Goal: Task Accomplishment & Management: Complete application form

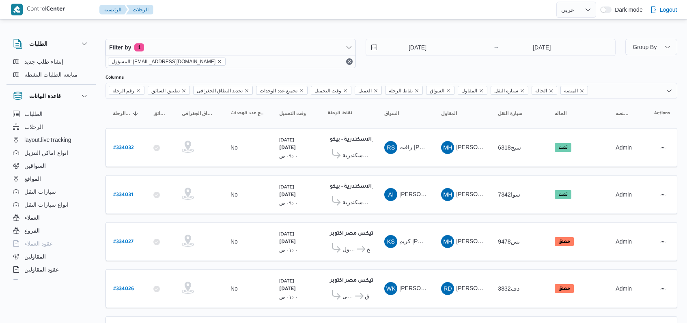
select select "ar"
click at [405, 39] on input "28/8/2025" at bounding box center [412, 47] width 92 height 16
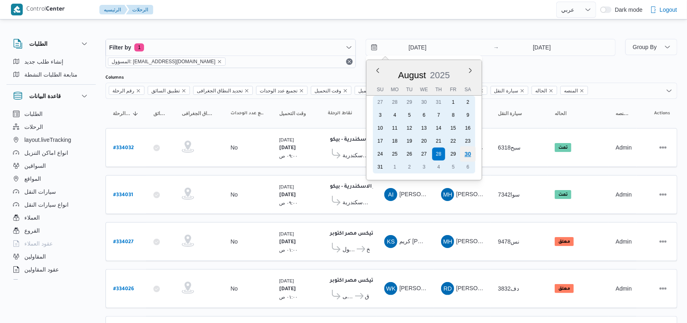
click at [467, 154] on div "30" at bounding box center [466, 153] width 15 height 15
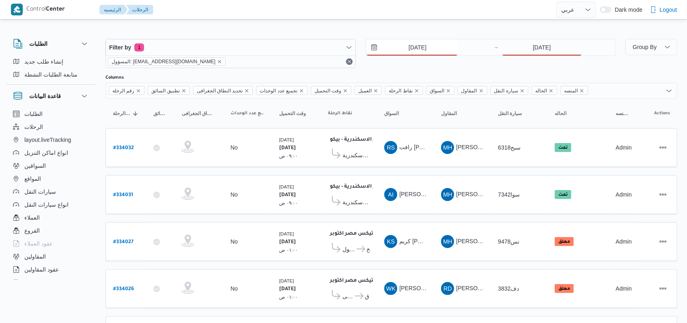
type input "30/8/2025"
click at [517, 44] on input "28/8/2025" at bounding box center [541, 47] width 81 height 16
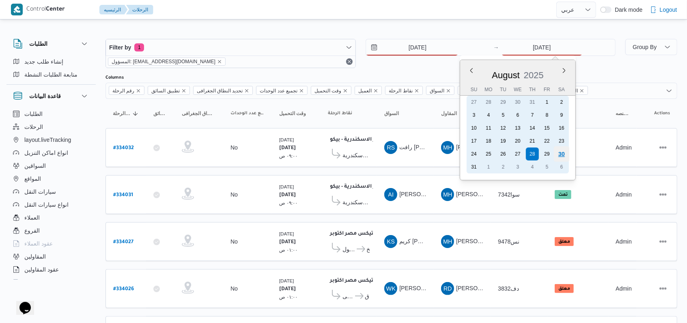
click at [563, 157] on div "30" at bounding box center [561, 153] width 15 height 15
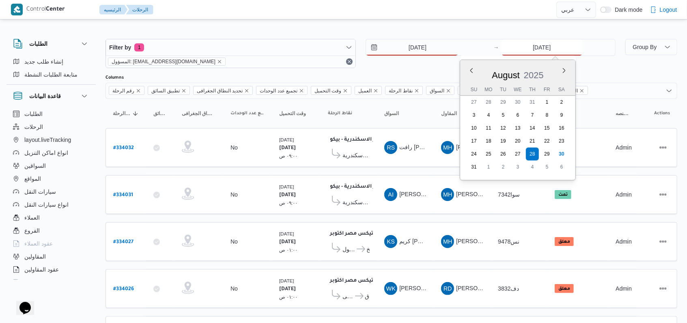
type input "30/8/2025"
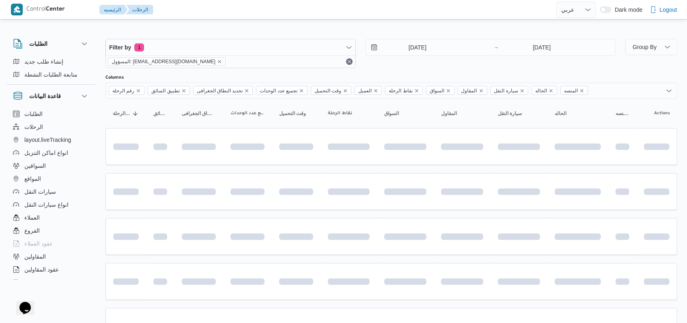
click at [419, 67] on div "30/8/2025 → 30/8/2025" at bounding box center [490, 53] width 250 height 29
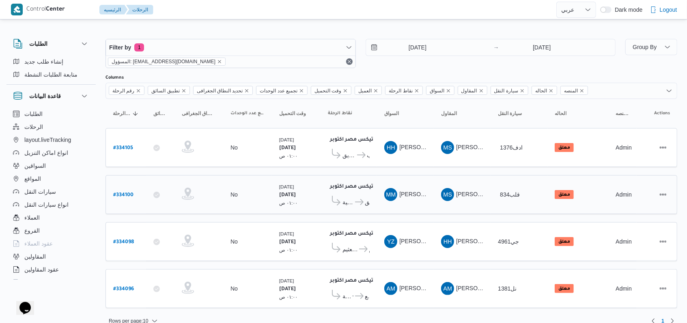
scroll to position [6, 0]
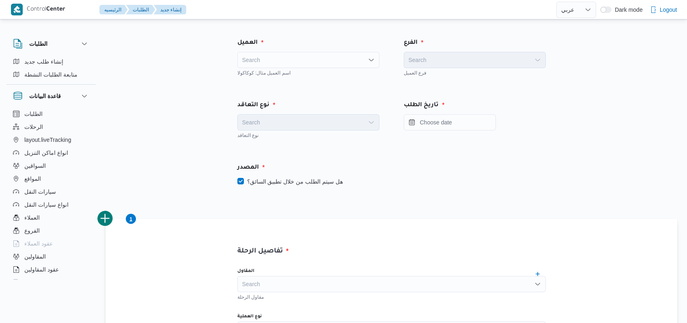
select select "ar"
click at [290, 64] on div "Search" at bounding box center [308, 60] width 142 height 16
type input "fro"
click at [289, 69] on span "Fro ntdoor" at bounding box center [307, 74] width 135 height 13
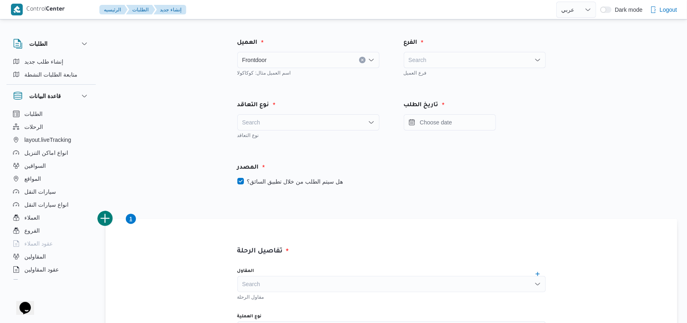
click at [457, 63] on div "Search" at bounding box center [474, 60] width 142 height 16
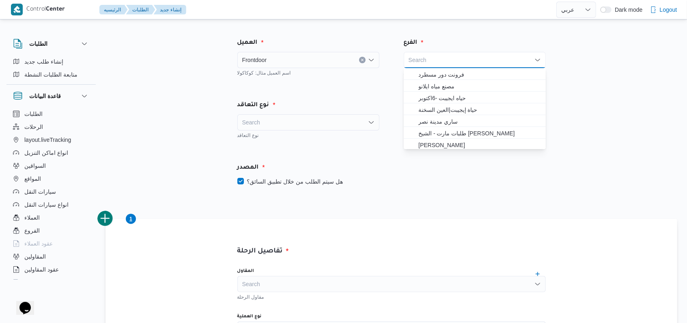
type input "ف"
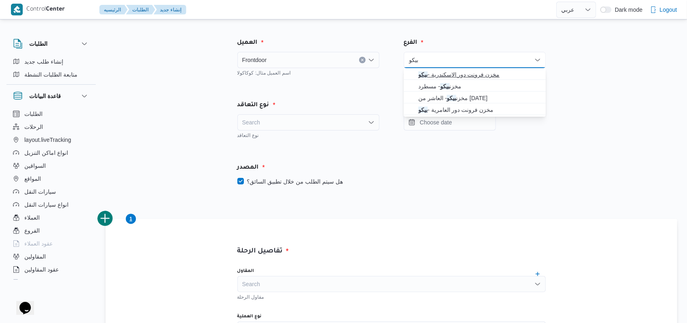
type input "بيكو"
click at [461, 75] on span "مخزن فرونت دور الاسكندرية - بيكو" at bounding box center [479, 75] width 122 height 10
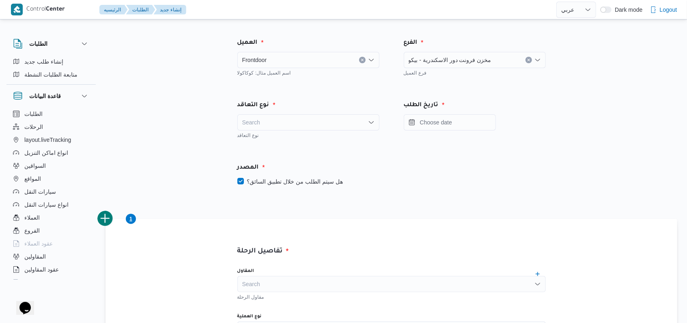
click at [322, 132] on div "نوع التعاقد" at bounding box center [308, 135] width 142 height 8
click at [309, 122] on div "Search" at bounding box center [308, 122] width 142 height 16
click at [285, 153] on span "On Demand" at bounding box center [313, 149] width 122 height 10
click at [294, 187] on div "المصدر هل سيتم الطلب من خلال تطبيق السائق؟" at bounding box center [391, 175] width 333 height 48
click at [298, 181] on label "هل سيتم الطلب من خلال تطبيق السائق؟" at bounding box center [289, 182] width 105 height 10
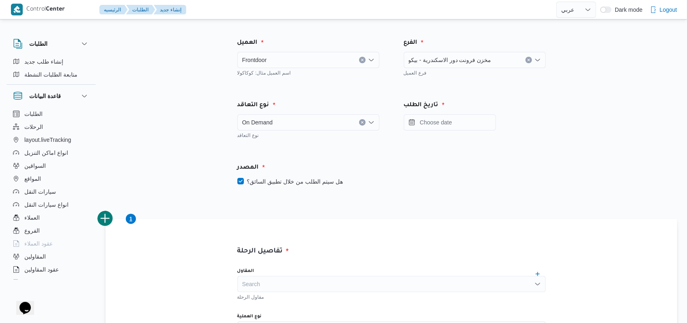
checkbox input "false"
click at [472, 125] on input "Press the down key to open a popover containing a calendar." at bounding box center [449, 122] width 92 height 16
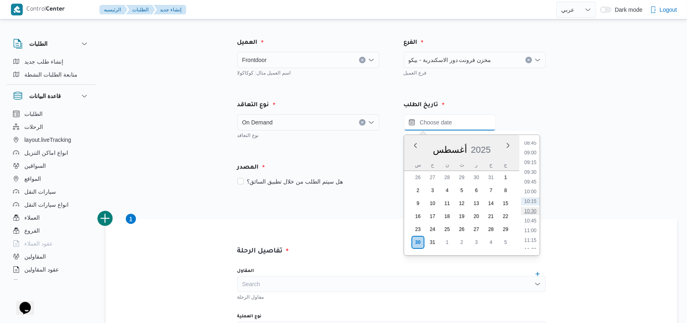
scroll to position [289, 0]
click at [531, 206] on li "09:00" at bounding box center [530, 207] width 19 height 8
type input "[DATE] ٠٩:٠٠"
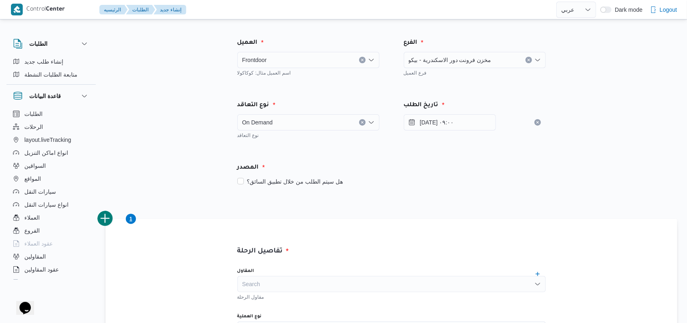
click at [448, 180] on div "هل سيتم الطلب من خلال تطبيق السائق؟" at bounding box center [391, 182] width 308 height 10
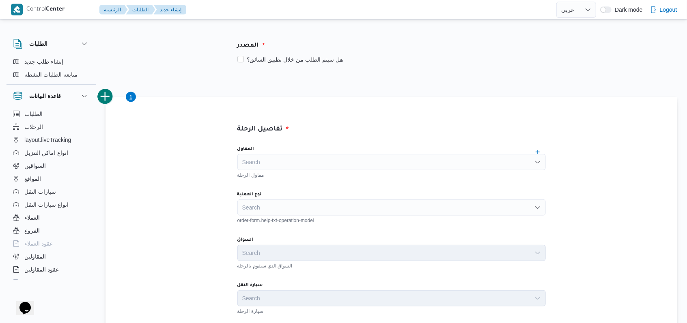
scroll to position [162, 0]
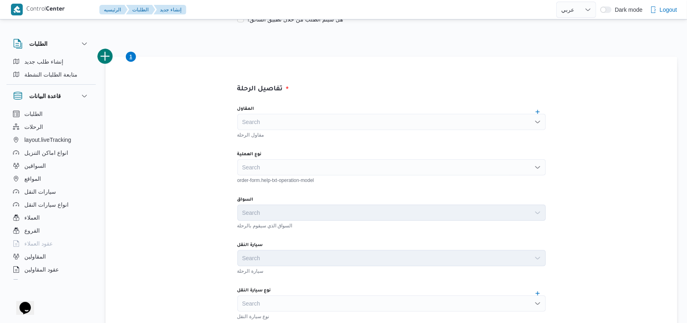
click at [358, 169] on div "Search" at bounding box center [391, 167] width 308 height 16
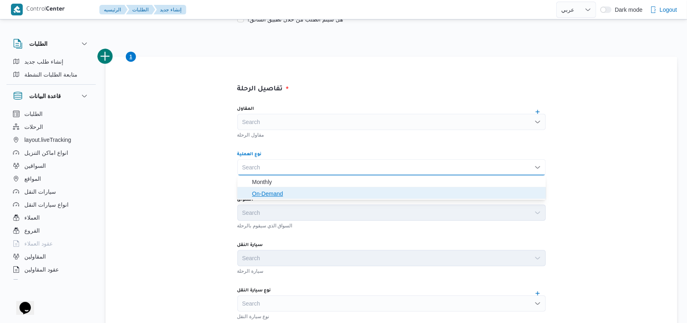
click at [285, 196] on span "On-Demand" at bounding box center [396, 194] width 289 height 10
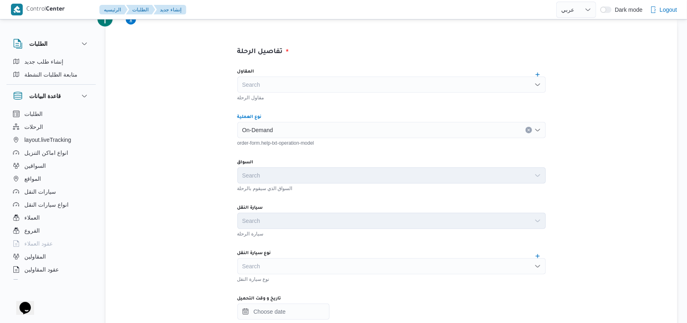
scroll to position [216, 0]
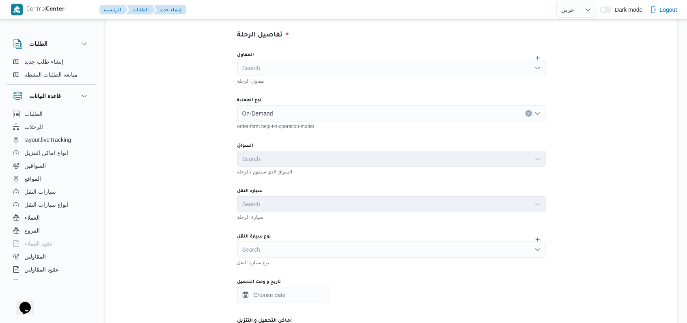
click at [290, 241] on div "نوع سيارة النقل Search نوع سيارة النقل" at bounding box center [391, 250] width 308 height 32
click at [290, 246] on div "Search" at bounding box center [391, 250] width 308 height 16
click at [304, 251] on div "Search Combo box. Selected. Combo box input. Search. Type some text or, to disp…" at bounding box center [391, 250] width 308 height 16
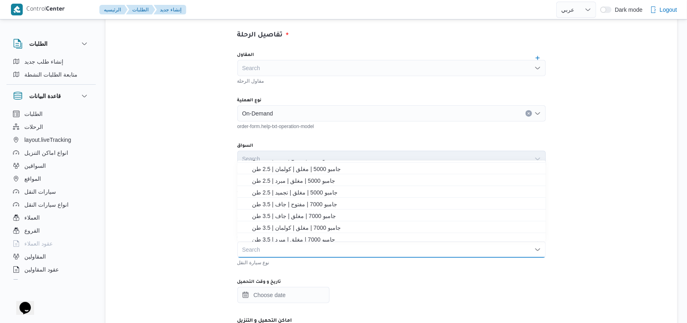
scroll to position [108, 0]
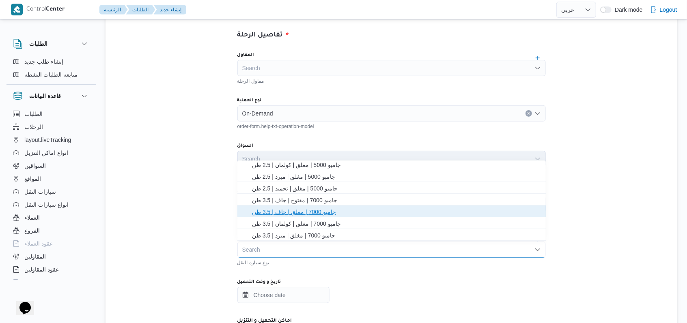
click at [302, 210] on span "جامبو 7000 | مغلق | جاف | 3.5 طن" at bounding box center [396, 212] width 289 height 10
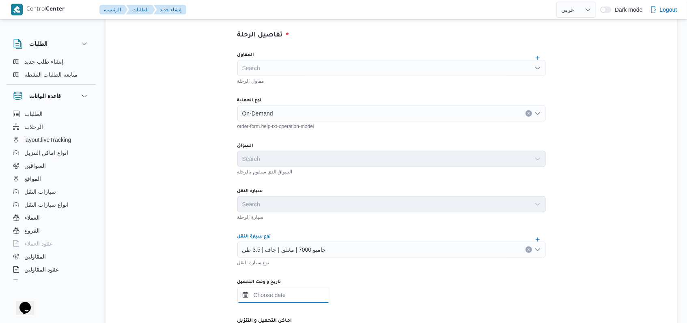
click at [291, 294] on input "تاريخ و وقت التحميل" at bounding box center [283, 295] width 92 height 16
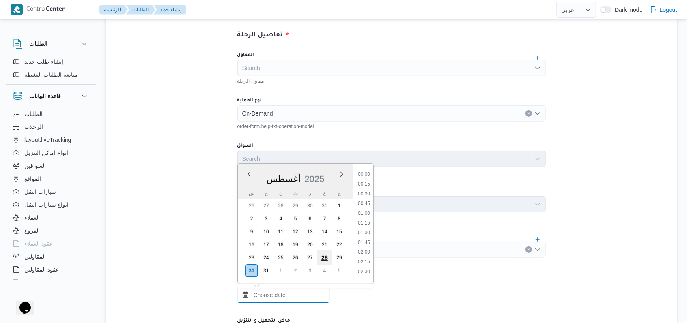
scroll to position [343, 0]
click at [361, 180] on li "09:00" at bounding box center [363, 181] width 19 height 8
type input "[DATE] ٠٩:٠٠"
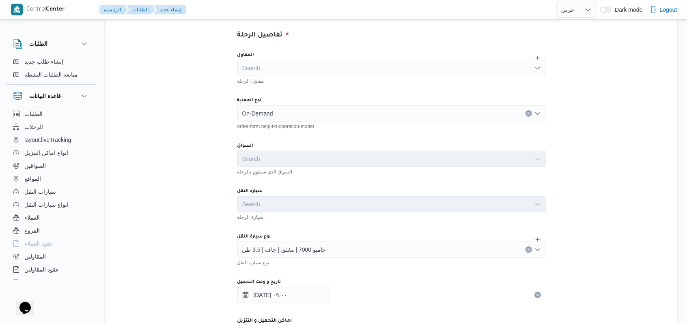
click at [358, 180] on div "المقاول Search مقاول الرحلة نوع العملية On-Demand order-form.help-txt-operation…" at bounding box center [391, 225] width 321 height 360
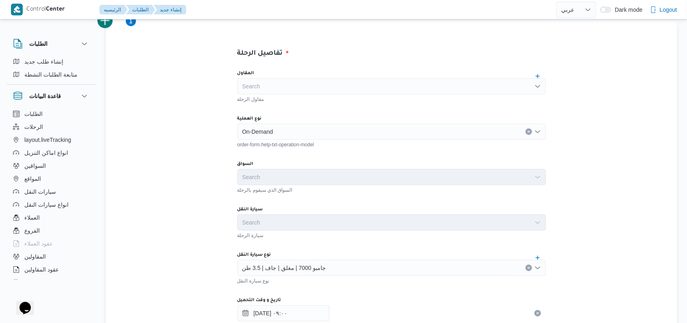
scroll to position [196, 0]
click at [111, 27] on button "add trip" at bounding box center [105, 22] width 16 height 16
click at [260, 133] on div "Search" at bounding box center [391, 133] width 308 height 16
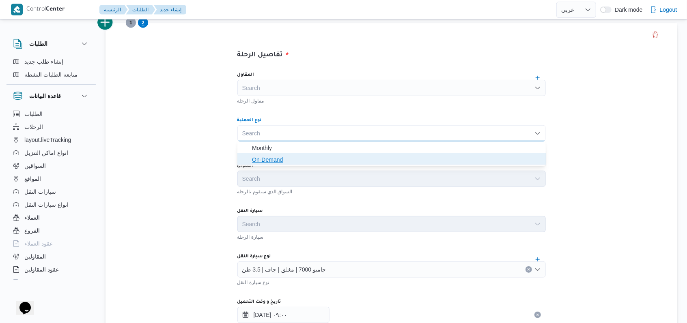
click at [259, 154] on span "On-Demand" at bounding box center [391, 159] width 302 height 13
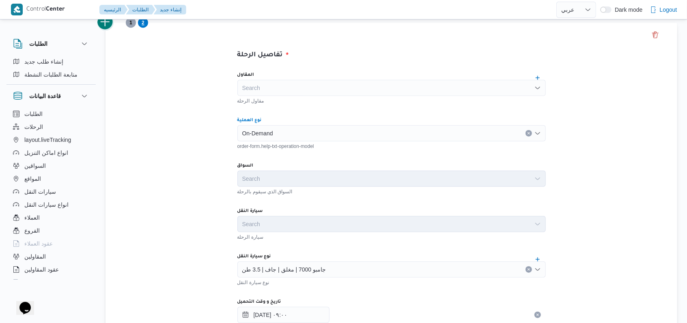
click at [110, 24] on button "add trip" at bounding box center [105, 22] width 16 height 16
click at [245, 127] on div "Search" at bounding box center [391, 133] width 308 height 16
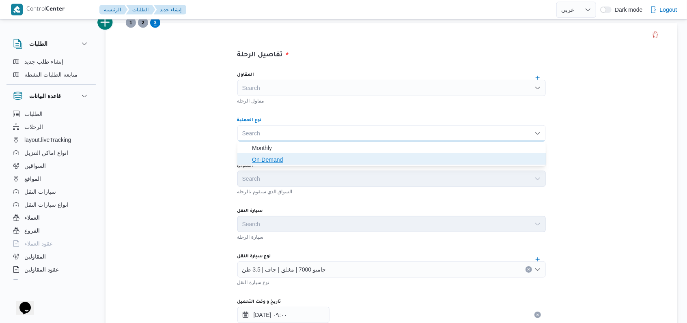
click at [250, 159] on span "On-Demand" at bounding box center [391, 159] width 302 height 13
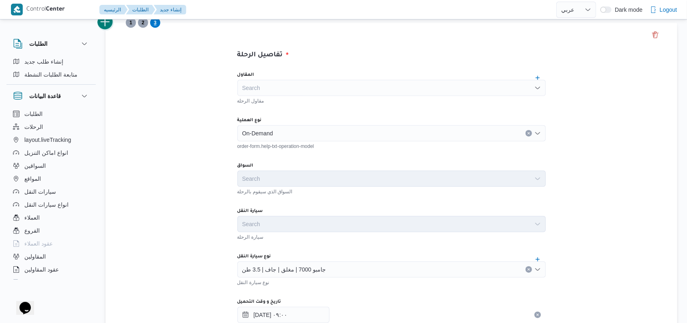
click at [110, 24] on button "add trip" at bounding box center [105, 22] width 16 height 16
click at [268, 139] on div "Search" at bounding box center [391, 133] width 308 height 16
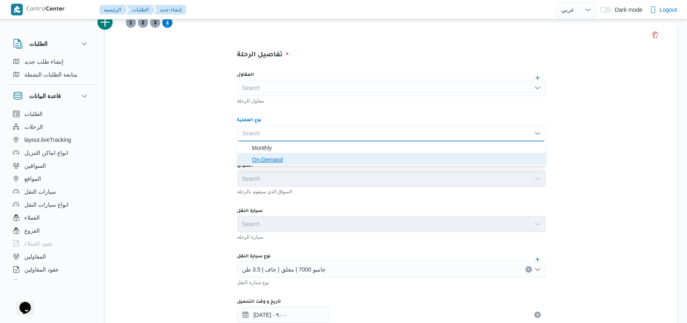
click at [266, 161] on span "On-Demand" at bounding box center [396, 160] width 289 height 10
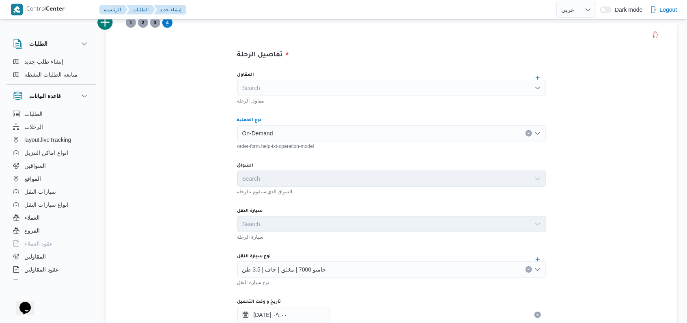
click at [114, 21] on form "العميل Frontdoor اسم العميل مثال: كوكاكولا الفرع مخزن فرونت دور الاسكندرية - بي…" at bounding box center [390, 229] width 571 height 798
click at [106, 25] on button "add trip" at bounding box center [105, 22] width 16 height 16
click at [263, 128] on div "Search" at bounding box center [391, 133] width 308 height 16
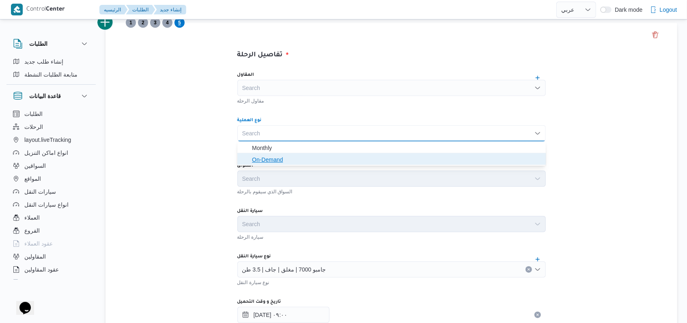
click at [258, 154] on span "On-Demand" at bounding box center [391, 159] width 302 height 13
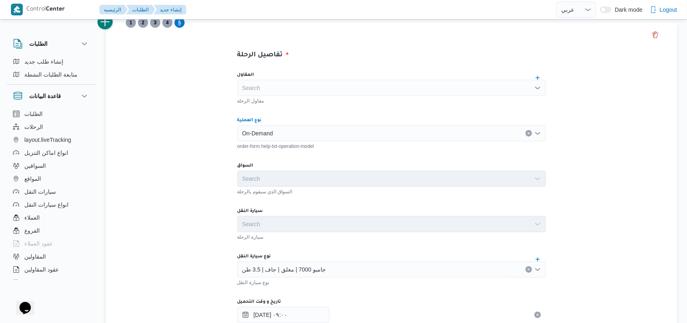
click at [111, 27] on button "add trip" at bounding box center [105, 22] width 16 height 16
click at [267, 131] on div "Search" at bounding box center [391, 133] width 308 height 16
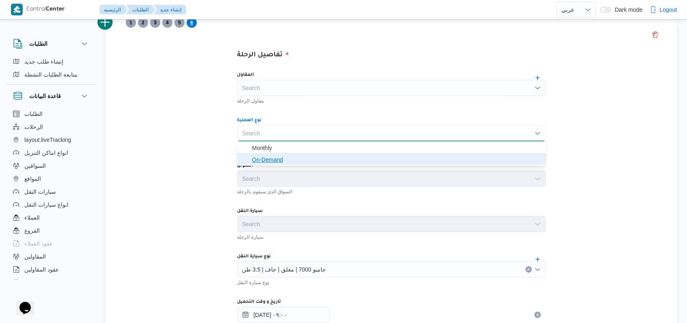
click at [264, 160] on span "On-Demand" at bounding box center [396, 160] width 289 height 10
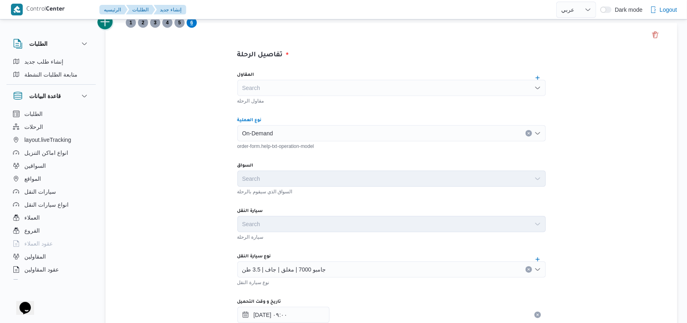
click at [109, 23] on button "add trip" at bounding box center [105, 22] width 16 height 16
click at [264, 142] on div "order-form.help-txt-operation-model" at bounding box center [391, 146] width 308 height 8
click at [261, 142] on div "order-form.help-txt-operation-model" at bounding box center [391, 146] width 308 height 8
click at [260, 135] on div "Search" at bounding box center [391, 133] width 308 height 16
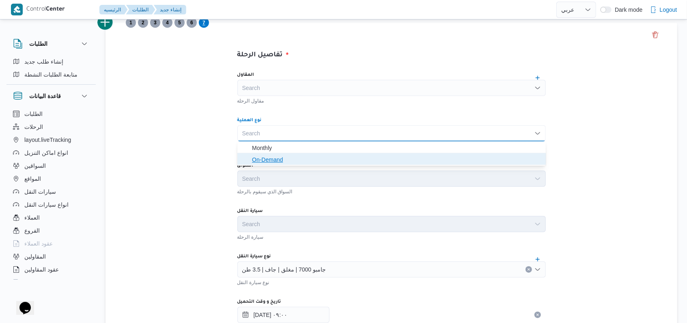
click at [259, 160] on span "On-Demand" at bounding box center [396, 160] width 289 height 10
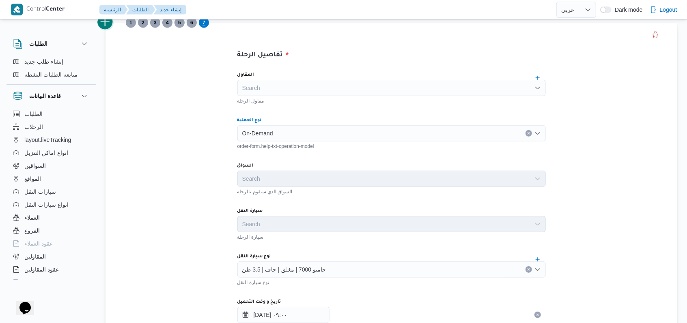
click at [107, 30] on div at bounding box center [105, 23] width 16 height 16
click at [108, 28] on button "add trip" at bounding box center [105, 22] width 16 height 16
click at [276, 121] on div "نوع العملية" at bounding box center [391, 120] width 308 height 6
click at [274, 126] on div "Search" at bounding box center [391, 133] width 308 height 16
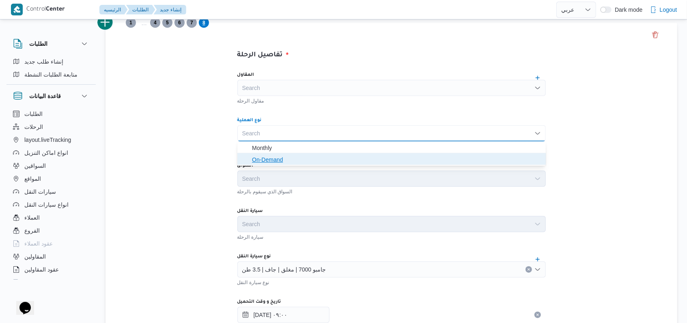
click at [247, 158] on icon "button" at bounding box center [245, 160] width 6 height 6
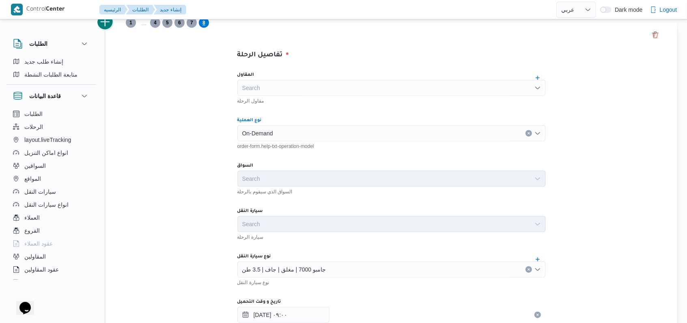
click at [111, 28] on button "add trip" at bounding box center [105, 22] width 16 height 16
click at [252, 130] on div "Search" at bounding box center [391, 133] width 308 height 16
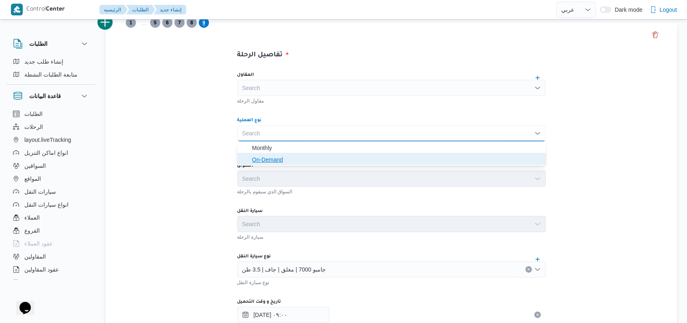
click at [252, 161] on span "On-Demand" at bounding box center [396, 160] width 289 height 10
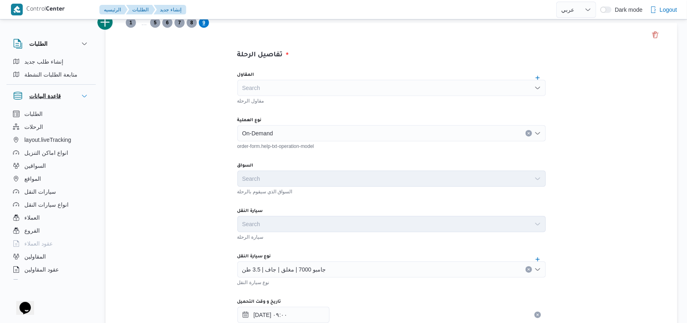
click at [69, 92] on button "قاعدة البيانات" at bounding box center [51, 96] width 76 height 10
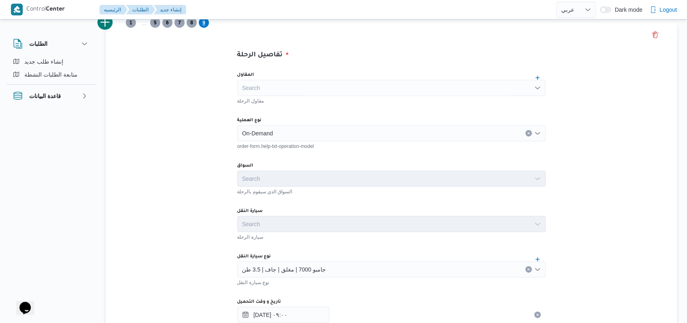
click at [78, 37] on div "الطلبات" at bounding box center [50, 43] width 89 height 23
click at [81, 43] on icon "button" at bounding box center [84, 44] width 6 height 6
click at [107, 27] on button "add trip" at bounding box center [105, 22] width 16 height 16
click at [268, 138] on div "Search" at bounding box center [391, 133] width 308 height 16
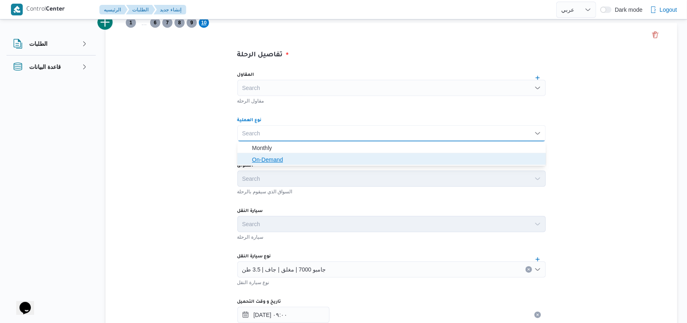
click at [269, 155] on span "On-Demand" at bounding box center [396, 160] width 289 height 10
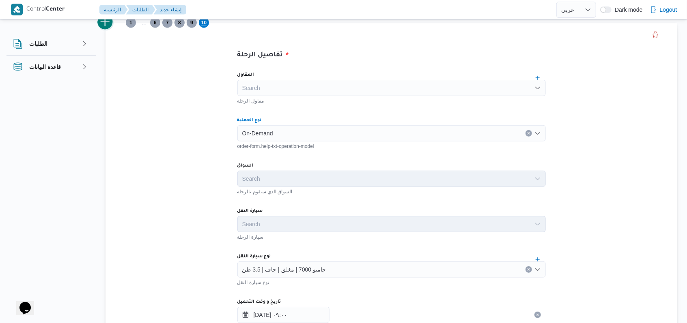
click at [111, 27] on button "add trip" at bounding box center [105, 22] width 16 height 16
click at [257, 135] on div "Search" at bounding box center [391, 133] width 308 height 16
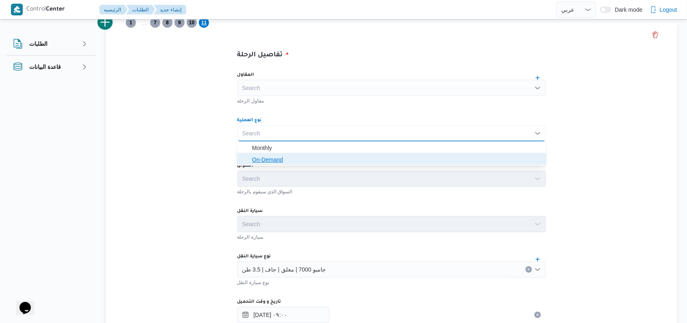
click at [261, 155] on span "On-Demand" at bounding box center [396, 160] width 289 height 10
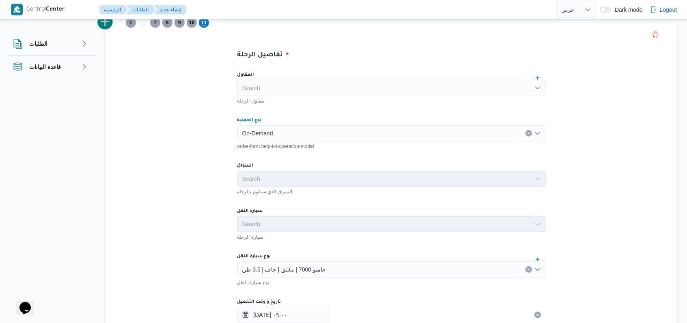
click at [110, 25] on button "add trip" at bounding box center [105, 22] width 16 height 16
click at [245, 133] on div "Search" at bounding box center [391, 133] width 308 height 16
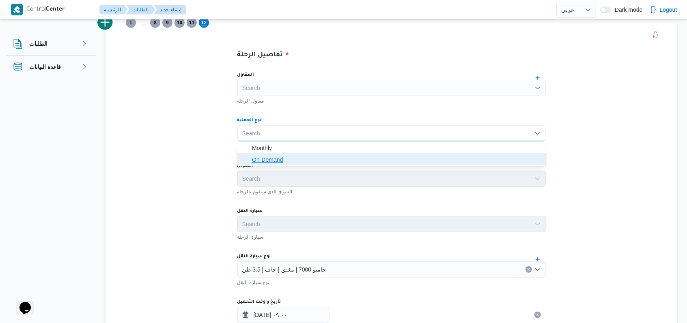
click at [247, 156] on span "On-Demand" at bounding box center [391, 159] width 302 height 13
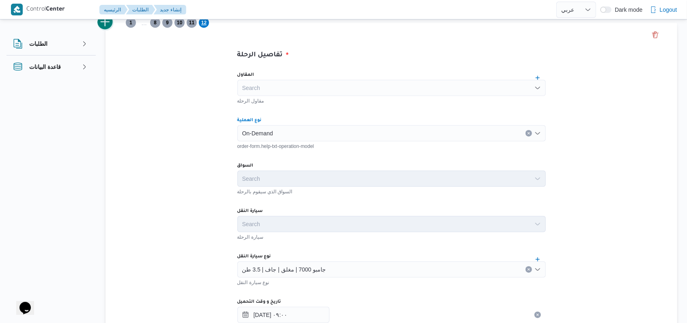
click at [107, 23] on button "add trip" at bounding box center [105, 22] width 16 height 16
click at [270, 132] on div "Search" at bounding box center [391, 133] width 308 height 16
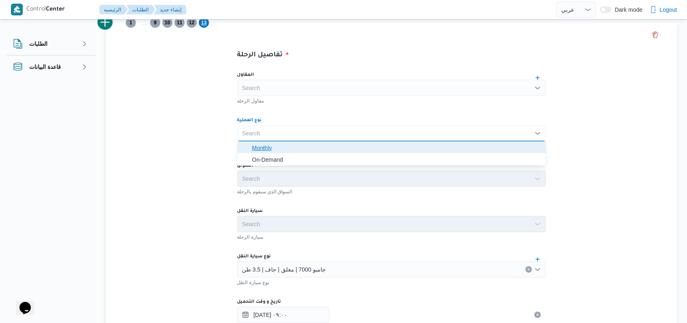
click at [269, 152] on span "Monthly" at bounding box center [396, 148] width 289 height 10
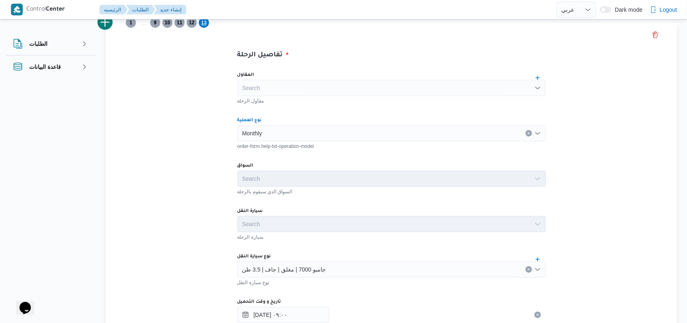
click at [271, 136] on div "Monthly Combo box. Selected. Monthly. Press Backspace to delete Monthly. Combo …" at bounding box center [391, 133] width 308 height 16
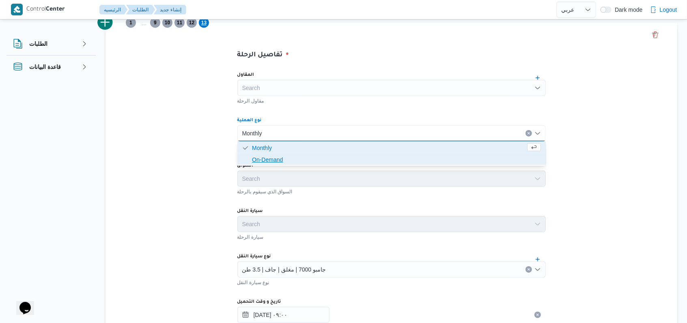
click at [271, 153] on span "On-Demand" at bounding box center [391, 159] width 302 height 13
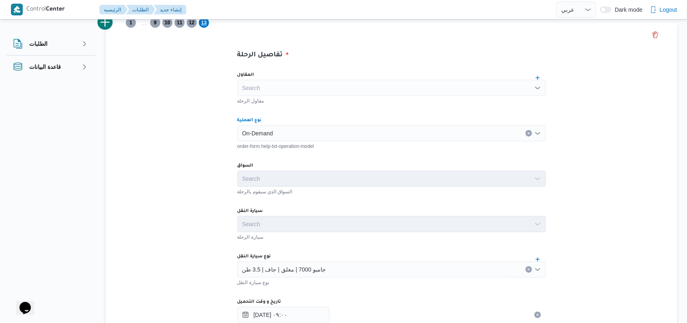
click at [108, 18] on nav "الرئيسيه الطلبات إنشاء جديد" at bounding box center [142, 10] width 87 height 21
click at [109, 24] on button "add trip" at bounding box center [105, 22] width 16 height 16
click at [270, 136] on div "Search" at bounding box center [391, 133] width 308 height 16
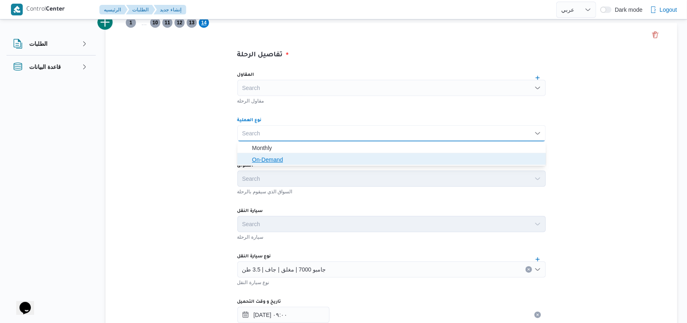
click at [267, 155] on span "On-Demand" at bounding box center [396, 160] width 289 height 10
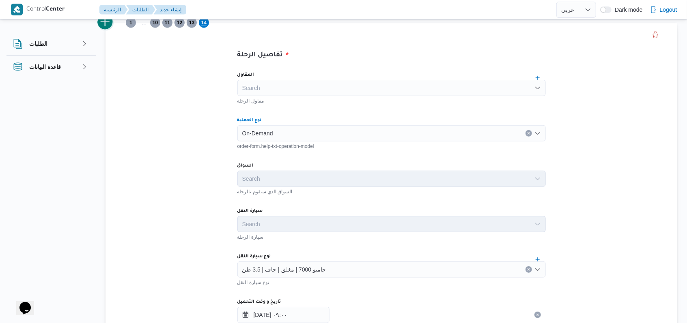
click at [111, 24] on button "add trip" at bounding box center [105, 22] width 16 height 16
click at [264, 122] on div "نوع العملية" at bounding box center [391, 120] width 308 height 6
click at [263, 128] on div "Search" at bounding box center [391, 133] width 308 height 16
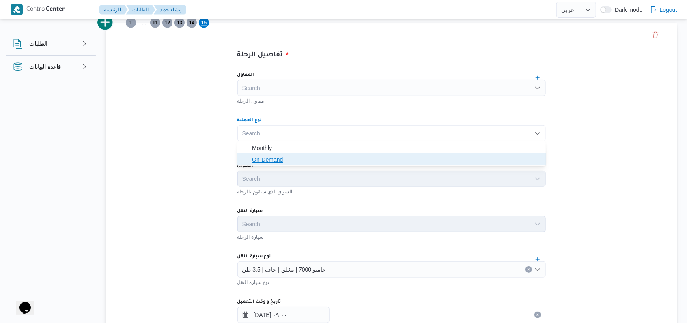
click at [262, 161] on span "On-Demand" at bounding box center [396, 160] width 289 height 10
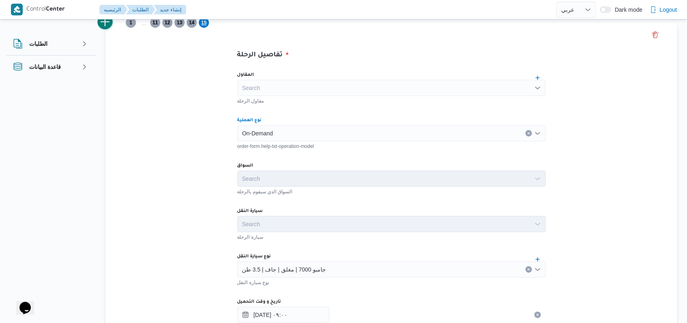
click at [112, 24] on button "add trip" at bounding box center [105, 22] width 16 height 16
click at [257, 130] on div "Search" at bounding box center [391, 133] width 308 height 16
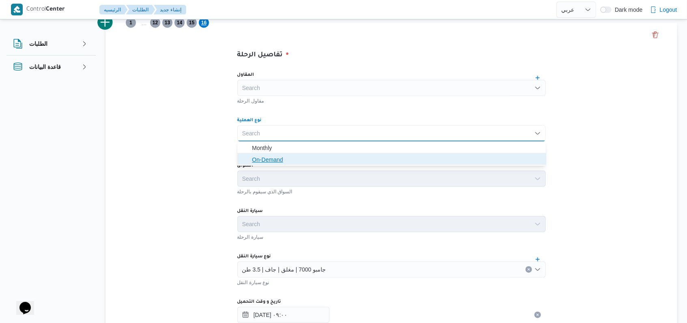
click at [251, 155] on span "On-Demand" at bounding box center [391, 159] width 302 height 13
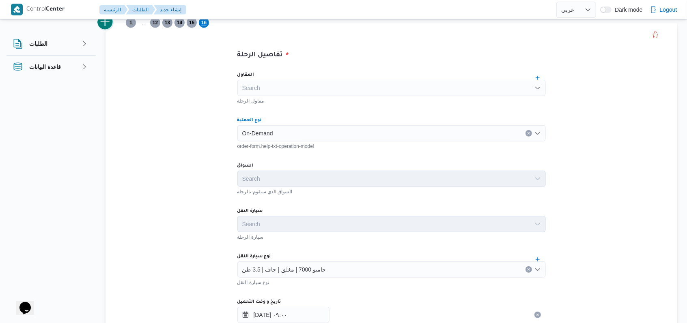
click at [106, 28] on button "add trip" at bounding box center [105, 22] width 16 height 16
click at [246, 131] on div "Search" at bounding box center [391, 133] width 308 height 16
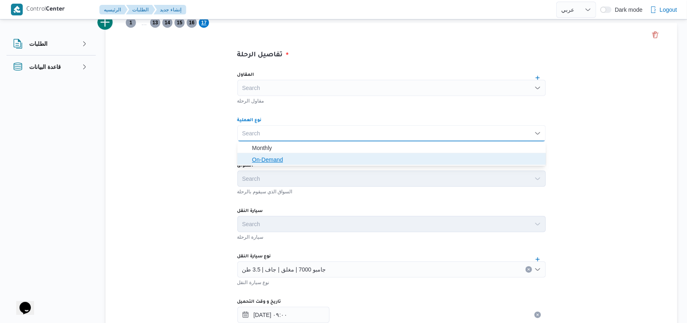
click at [246, 159] on icon "button" at bounding box center [245, 160] width 6 height 6
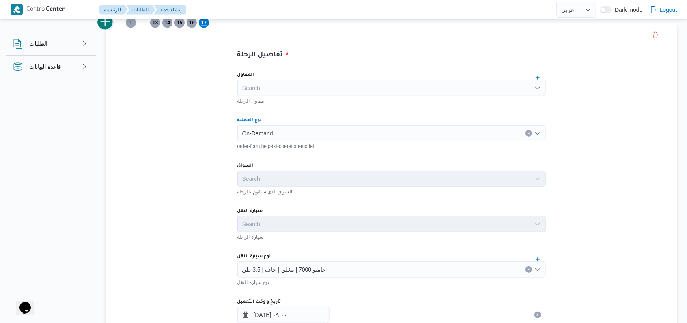
click at [109, 27] on button "add trip" at bounding box center [105, 22] width 16 height 16
click at [242, 129] on input "نوع العملية" at bounding box center [242, 134] width 1 height 10
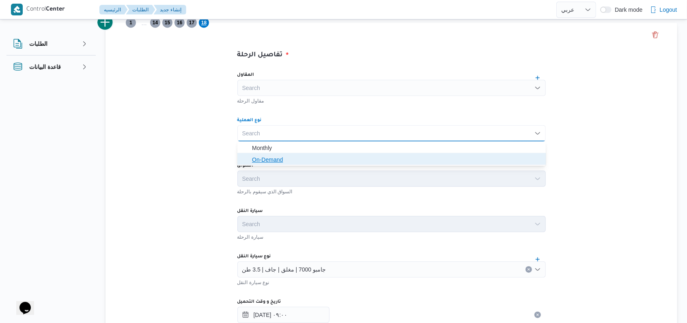
click at [247, 154] on span "On-Demand" at bounding box center [391, 159] width 302 height 13
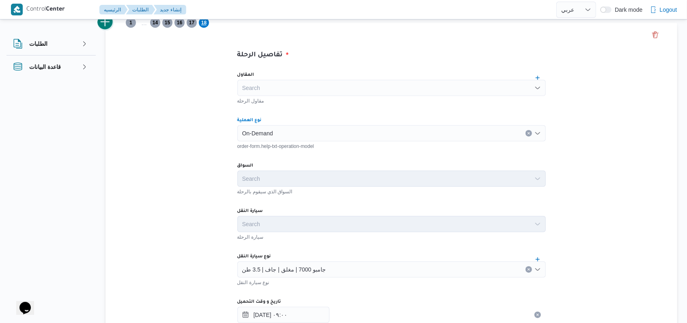
click at [109, 28] on button "add trip" at bounding box center [105, 22] width 16 height 16
click at [262, 130] on div "Search" at bounding box center [391, 133] width 308 height 16
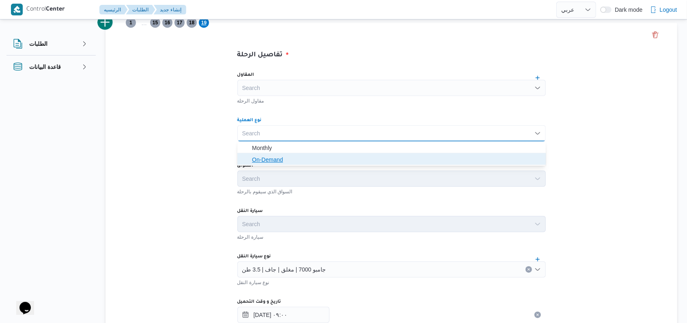
click at [262, 165] on span "On-Demand" at bounding box center [391, 159] width 302 height 13
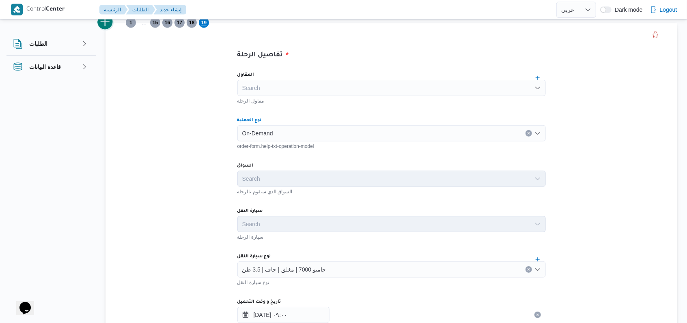
click at [107, 25] on button "add trip" at bounding box center [105, 22] width 16 height 16
click at [247, 127] on div "Search" at bounding box center [391, 133] width 308 height 16
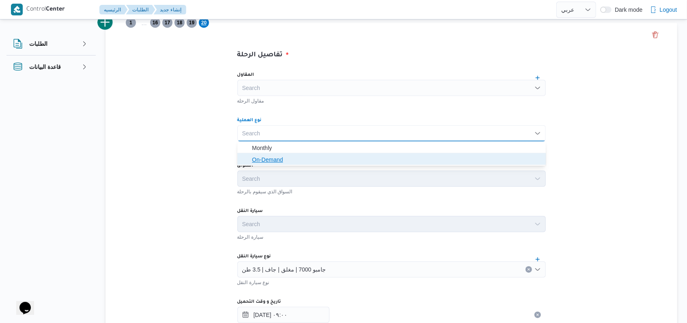
click at [249, 153] on span "On-Demand" at bounding box center [391, 159] width 302 height 13
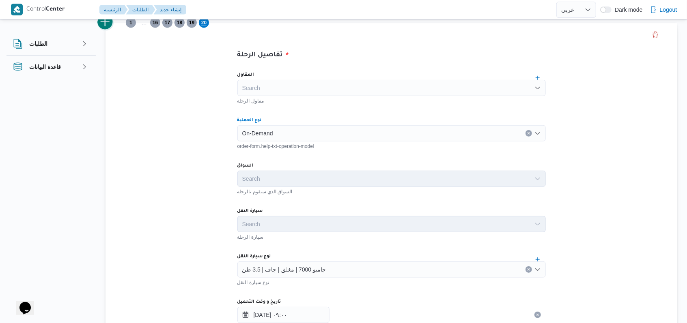
click at [109, 27] on button "add trip" at bounding box center [105, 22] width 16 height 16
click at [247, 132] on div "Search" at bounding box center [391, 133] width 308 height 16
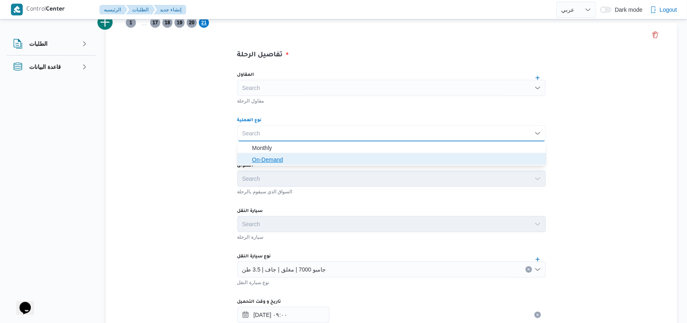
click at [250, 158] on span "On-Demand" at bounding box center [391, 159] width 302 height 13
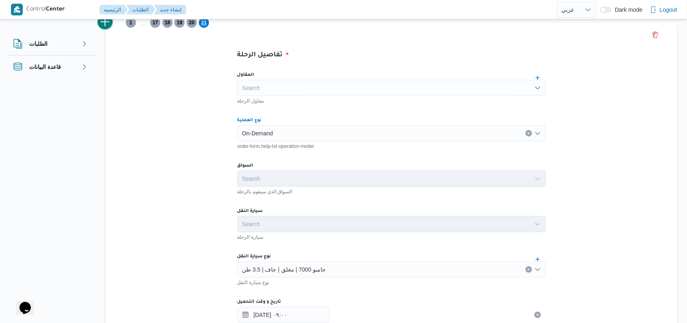
click at [105, 26] on button "add trip" at bounding box center [105, 22] width 16 height 16
click at [256, 134] on div "Search" at bounding box center [391, 133] width 308 height 16
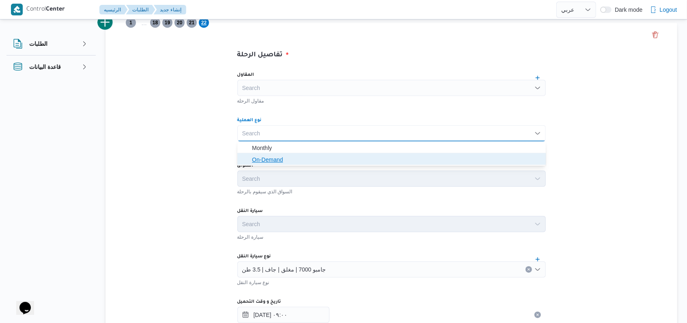
click at [253, 153] on span "On-Demand" at bounding box center [391, 159] width 302 height 13
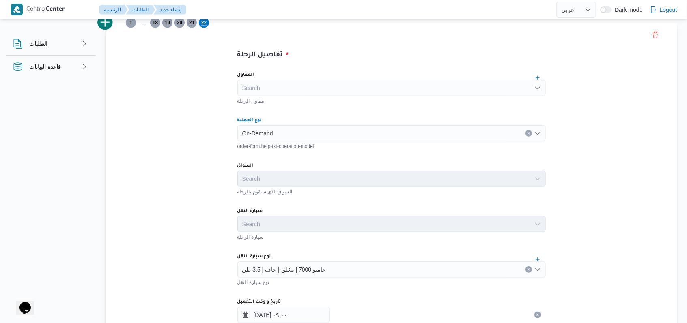
click at [285, 274] on div "جامبو 7000 | مغلق | جاف | 3.5 طن" at bounding box center [391, 270] width 308 height 16
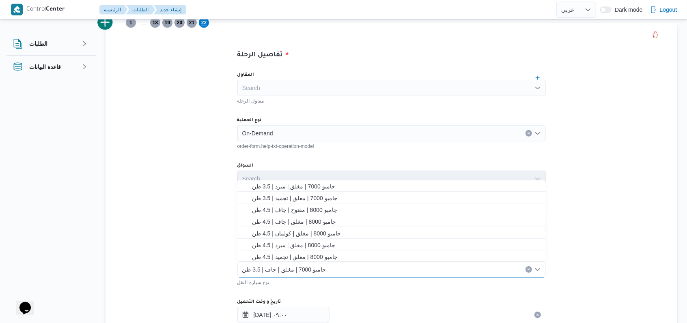
scroll to position [191, 0]
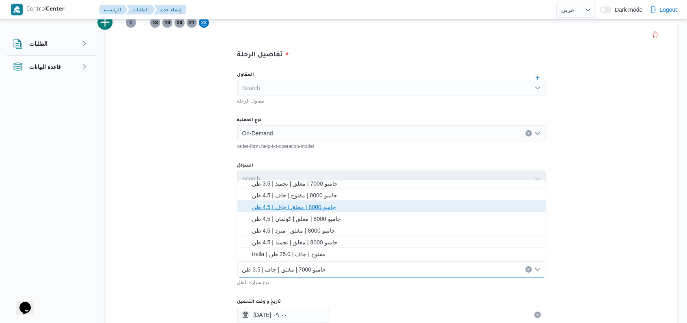
click at [299, 208] on span "جامبو 8000 | مغلق | جاف | 4.5 طن" at bounding box center [396, 207] width 289 height 10
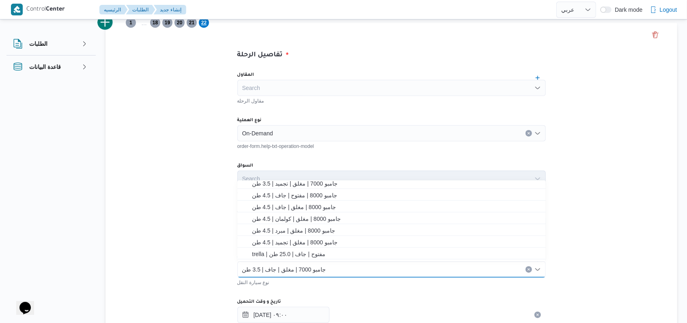
scroll to position [0, 0]
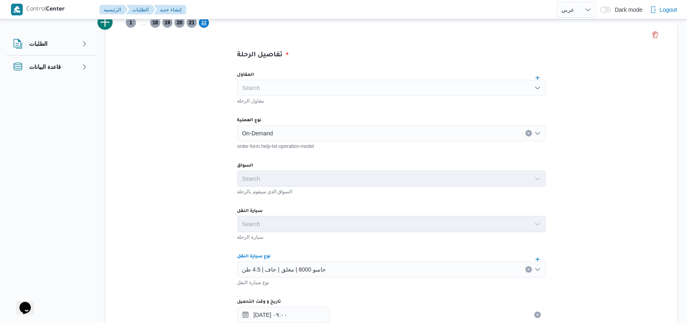
click at [197, 199] on div "تفاصيل الرحلة المقاول Search مقاول الرحلة نوع العملية On-Demand order-form.help…" at bounding box center [390, 309] width 571 height 573
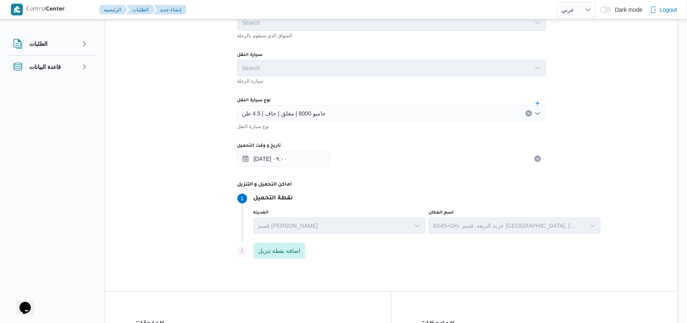
scroll to position [511, 0]
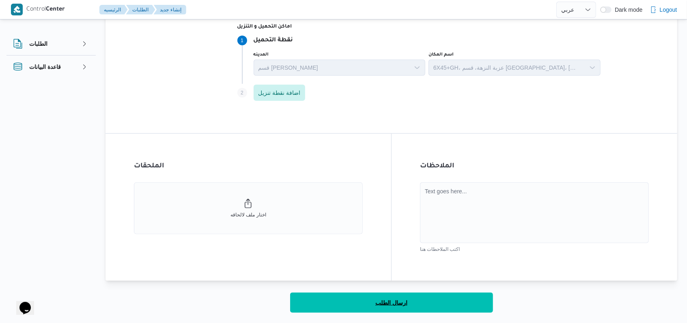
click at [400, 306] on span "ارسال الطلب" at bounding box center [391, 303] width 32 height 10
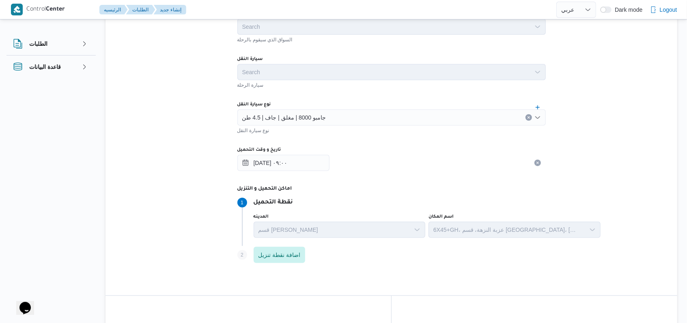
select select "ar"
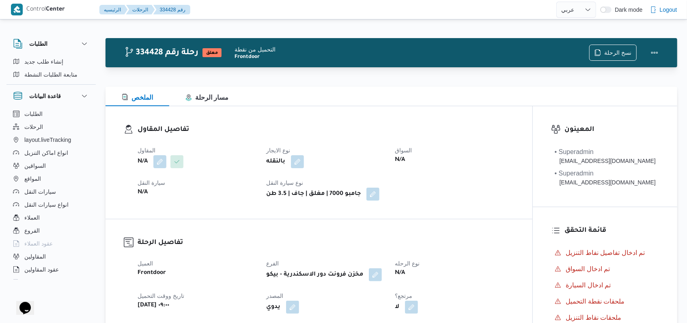
select select "ar"
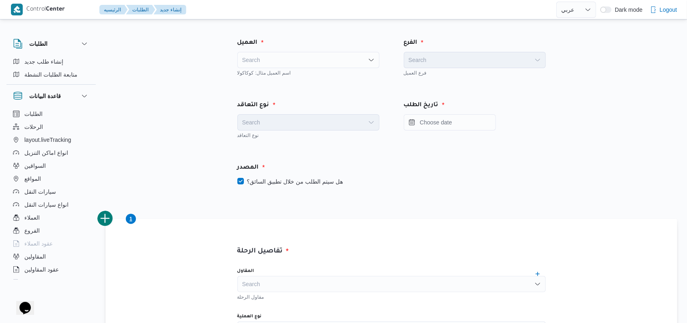
click at [280, 67] on div "Search" at bounding box center [308, 60] width 142 height 16
type input "fro"
click at [289, 72] on span "Fro ntdoor" at bounding box center [313, 75] width 122 height 10
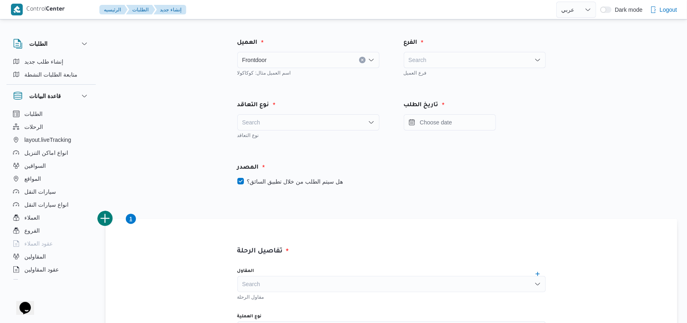
click at [297, 126] on div "Search" at bounding box center [308, 122] width 142 height 16
click at [289, 148] on span "On Demand" at bounding box center [313, 149] width 122 height 10
click at [295, 185] on label "هل سيتم الطلب من خلال تطبيق السائق؟" at bounding box center [289, 182] width 105 height 10
checkbox input "false"
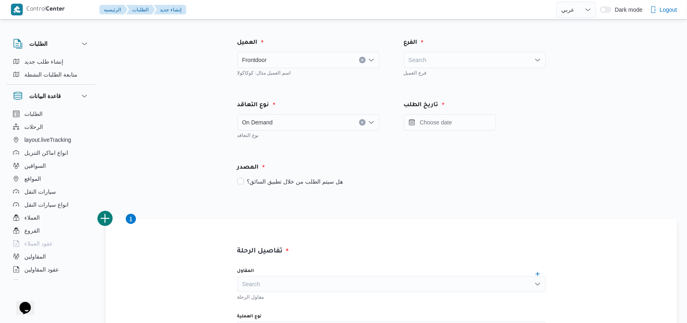
click at [447, 66] on div "Search" at bounding box center [474, 60] width 142 height 16
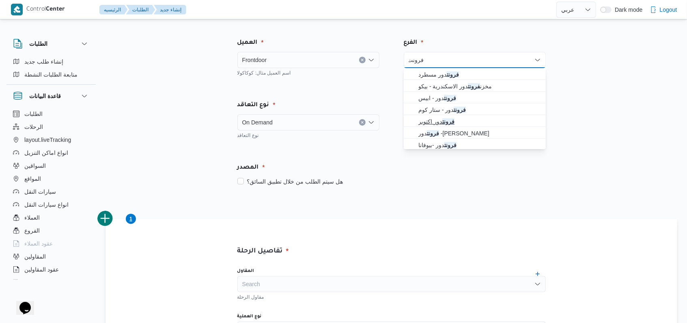
type input "فرونت"
click at [448, 121] on mark "فرونت" at bounding box center [448, 121] width 12 height 6
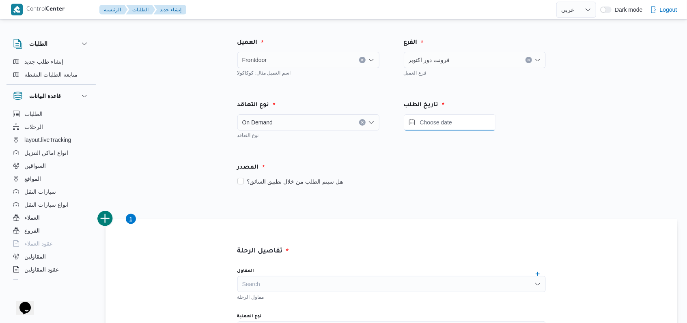
click at [454, 118] on input "Press the down key to open a popover containing a calendar." at bounding box center [449, 122] width 92 height 16
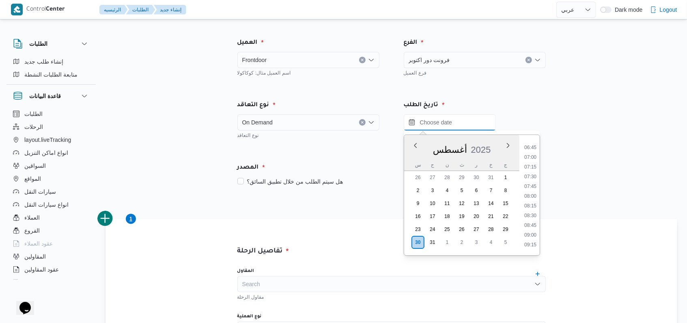
scroll to position [245, 0]
click at [535, 174] on li "07:00" at bounding box center [530, 173] width 19 height 8
type input "[DATE] ٠٧:٠٠"
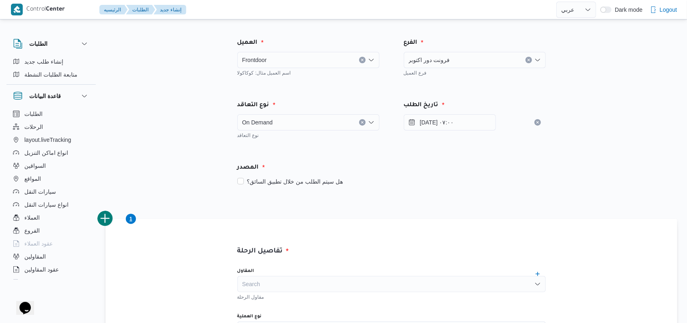
click at [454, 162] on div "المصدر" at bounding box center [391, 167] width 318 height 19
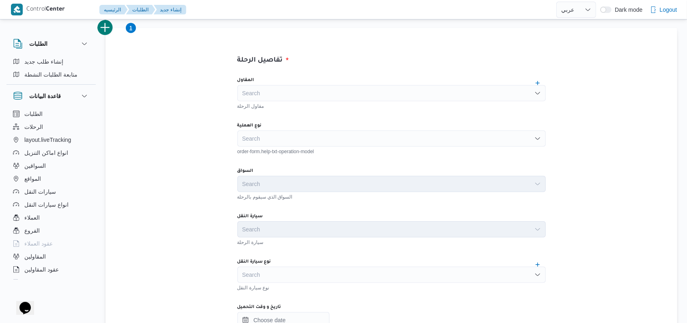
scroll to position [195, 0]
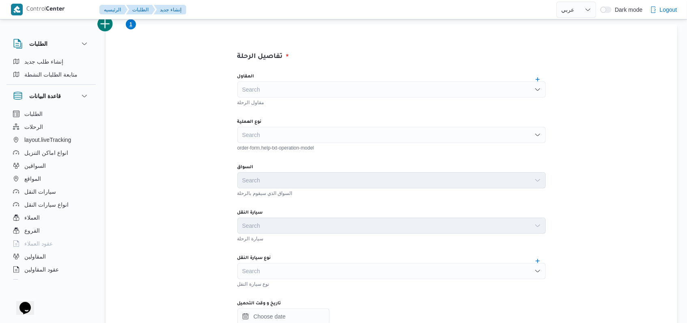
click at [319, 131] on div "Search" at bounding box center [391, 135] width 308 height 16
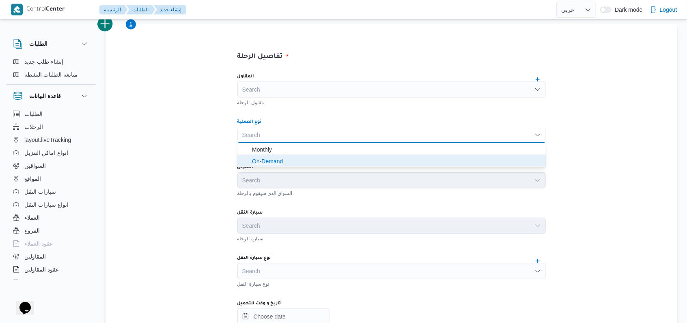
click at [291, 160] on span "On-Demand" at bounding box center [396, 162] width 289 height 10
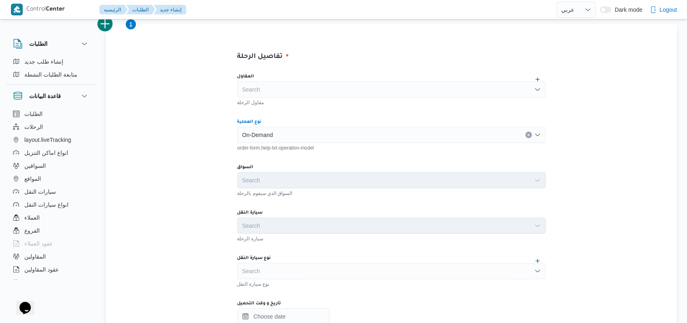
click at [284, 270] on div "Search" at bounding box center [391, 271] width 308 height 16
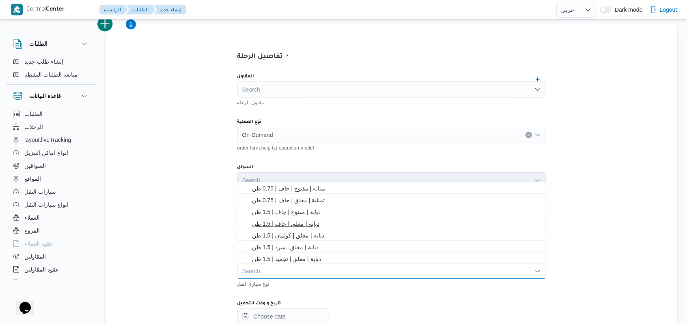
scroll to position [108, 0]
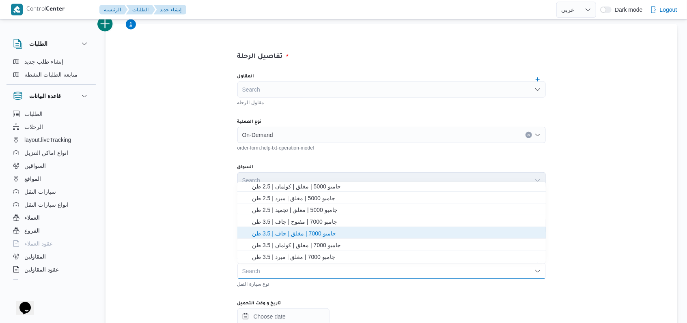
click at [295, 235] on span "جامبو 7000 | مغلق | جاف | 3.5 طن" at bounding box center [396, 234] width 289 height 10
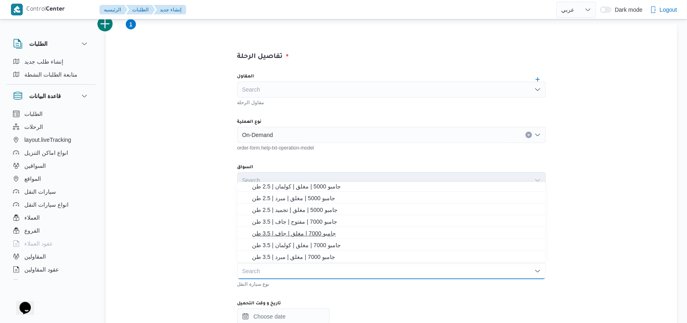
scroll to position [0, 0]
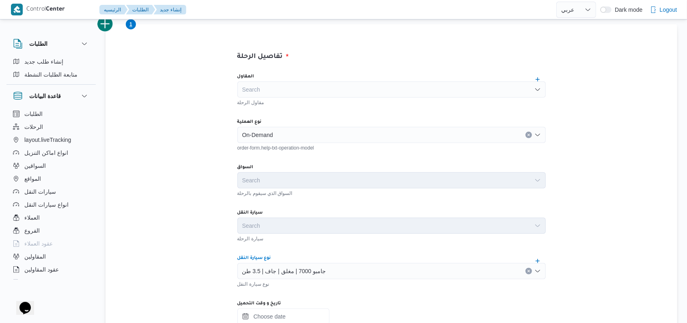
click at [283, 312] on input "تاريخ و وقت التحميل" at bounding box center [283, 317] width 92 height 16
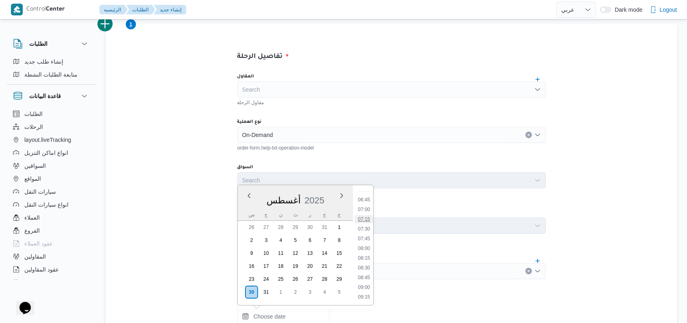
scroll to position [245, 0]
click at [366, 224] on li "07:00" at bounding box center [363, 223] width 19 height 8
type input "[DATE] ٠٧:٠٠"
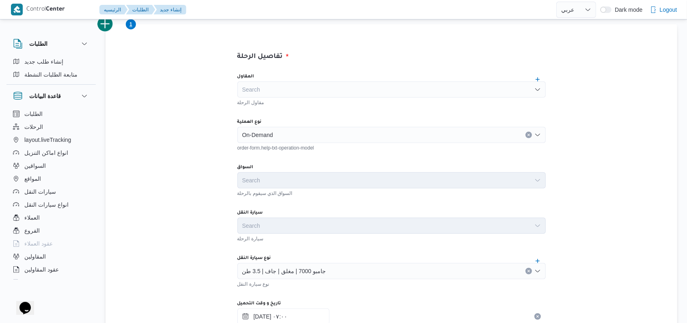
scroll to position [196, 0]
click at [358, 211] on div "سيارة النقل" at bounding box center [391, 211] width 308 height 6
click at [112, 26] on button "add trip" at bounding box center [105, 23] width 16 height 16
click at [254, 124] on div "نوع العملية Search order-form.help-txt-operation-model" at bounding box center [391, 134] width 308 height 32
click at [264, 135] on div "Search" at bounding box center [391, 134] width 308 height 16
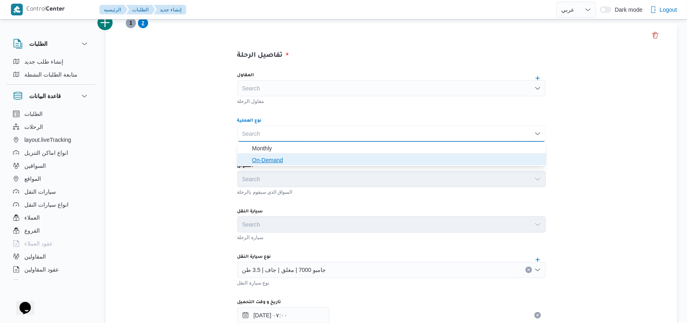
click at [261, 157] on span "On-Demand" at bounding box center [396, 160] width 289 height 10
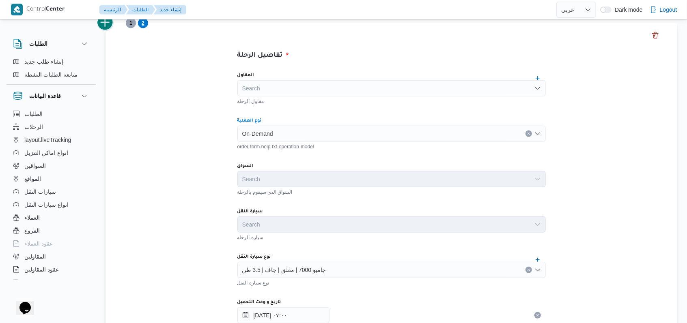
click at [109, 23] on button "add trip" at bounding box center [105, 23] width 16 height 16
click at [253, 126] on div "Search" at bounding box center [391, 134] width 308 height 16
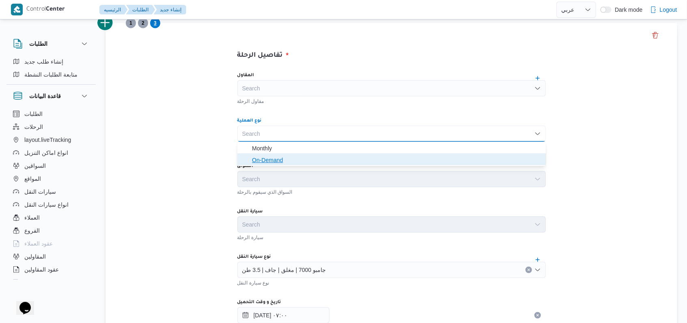
click at [254, 161] on span "On-Demand" at bounding box center [396, 160] width 289 height 10
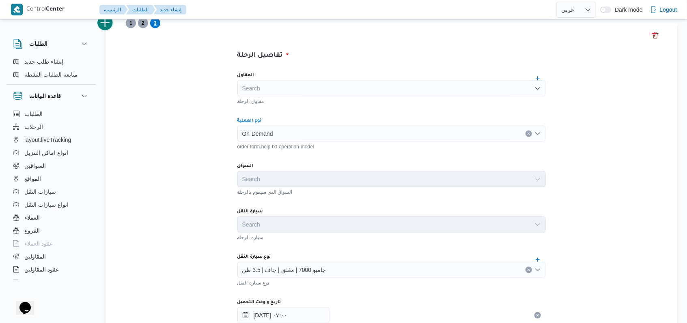
click at [107, 26] on button "add trip" at bounding box center [105, 23] width 16 height 16
click at [263, 145] on div "order-form.help-txt-operation-model" at bounding box center [391, 146] width 308 height 8
click at [263, 135] on div "Search" at bounding box center [391, 134] width 308 height 16
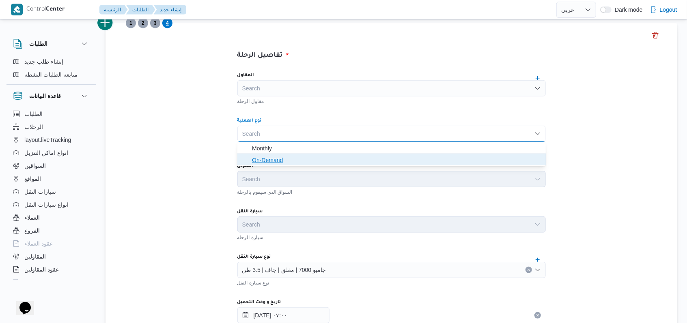
click at [263, 159] on span "On-Demand" at bounding box center [396, 160] width 289 height 10
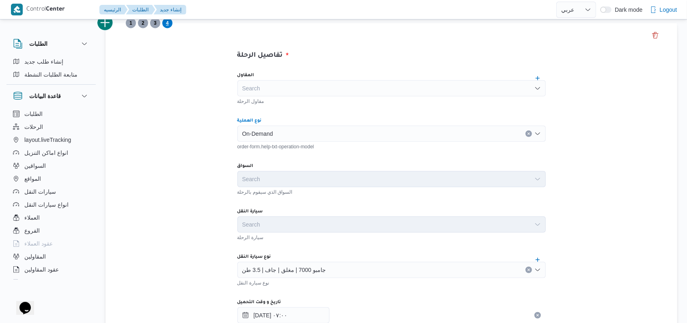
click at [174, 141] on div "تفاصيل الرحلة المقاول Search مقاول الرحلة نوع العملية On-Demand Combo box. Sele…" at bounding box center [390, 309] width 571 height 573
click at [108, 22] on button "add trip" at bounding box center [105, 23] width 16 height 16
click at [252, 133] on div "Search" at bounding box center [391, 134] width 308 height 16
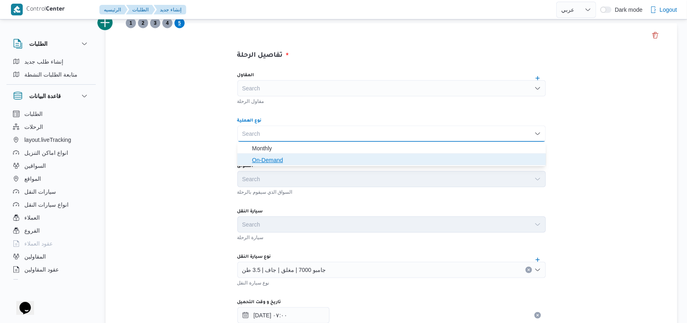
click at [257, 157] on span "On-Demand" at bounding box center [396, 160] width 289 height 10
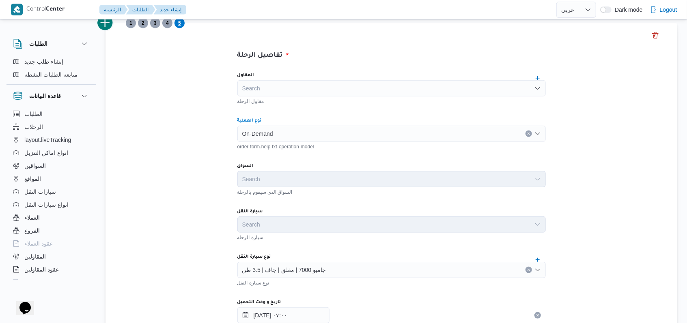
click at [280, 263] on div "جامبو 7000 | مغلق | جاف | 3.5 طن" at bounding box center [391, 270] width 308 height 16
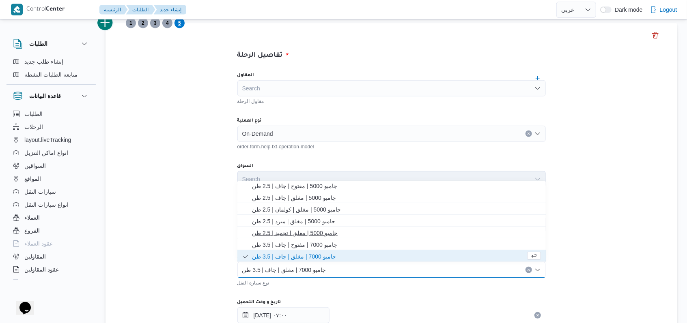
scroll to position [0, 0]
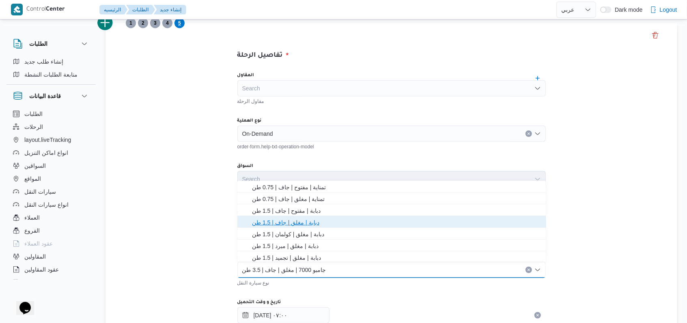
click at [311, 225] on span "دبابة | مغلق | جاف | 1.5 طن" at bounding box center [396, 223] width 289 height 10
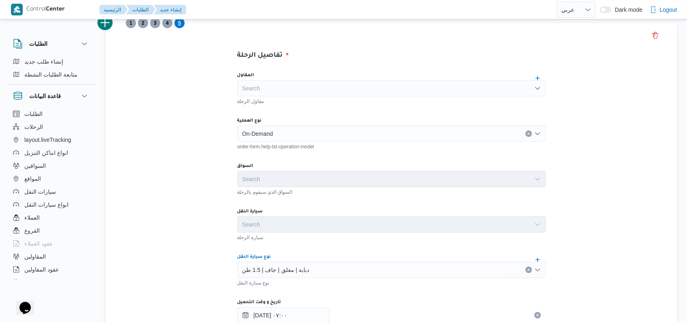
click at [185, 176] on div "تفاصيل الرحلة المقاول Search مقاول الرحلة نوع العملية On-Demand order-form.help…" at bounding box center [390, 309] width 571 height 573
click at [107, 29] on button "add trip" at bounding box center [105, 23] width 16 height 16
click at [263, 131] on div "Search" at bounding box center [391, 134] width 308 height 16
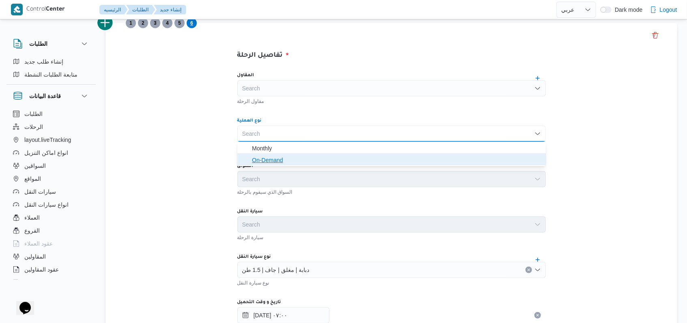
click at [261, 159] on span "On-Demand" at bounding box center [396, 160] width 289 height 10
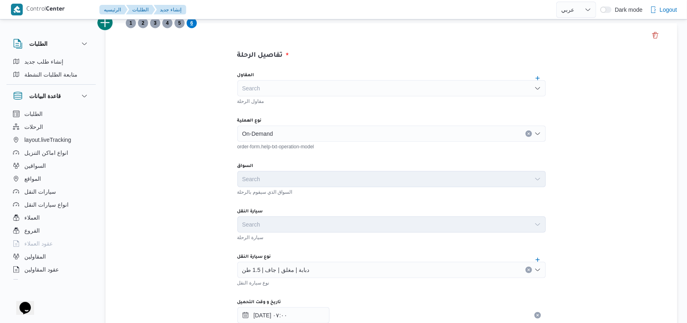
click at [190, 156] on div "تفاصيل الرحلة المقاول Search مقاول الرحلة نوع العملية On-Demand order-form.help…" at bounding box center [390, 309] width 571 height 573
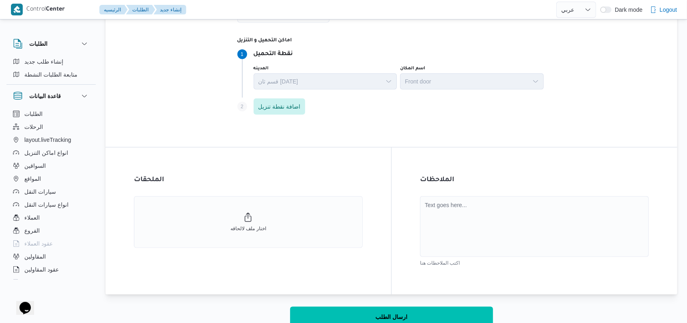
scroll to position [511, 0]
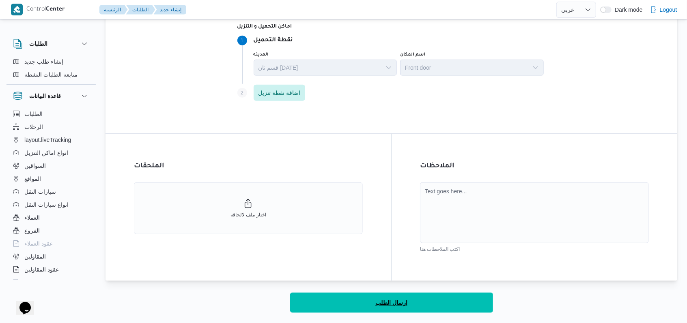
click at [402, 295] on button "ارسال الطلب" at bounding box center [391, 303] width 203 height 20
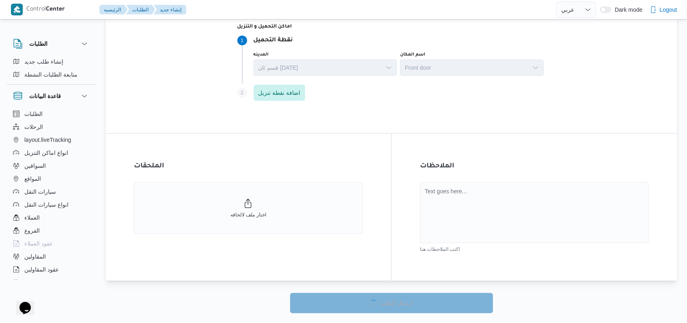
select select "ar"
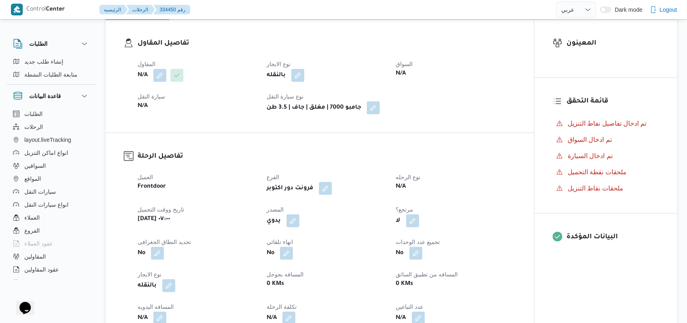
scroll to position [78, 0]
